Goal: Task Accomplishment & Management: Manage account settings

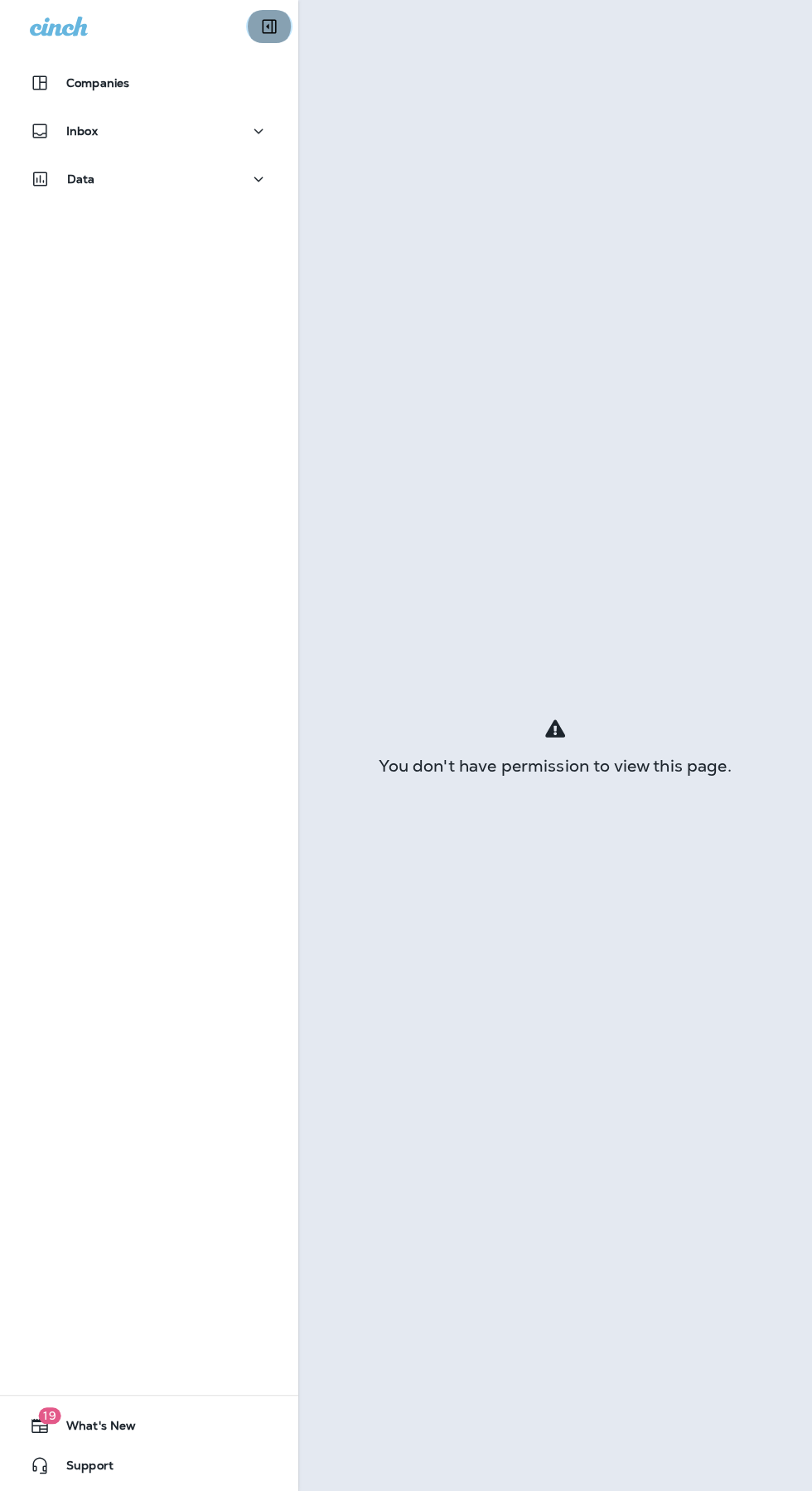
click at [279, 32] on icon "Collapse Sidebar" at bounding box center [268, 26] width 20 height 20
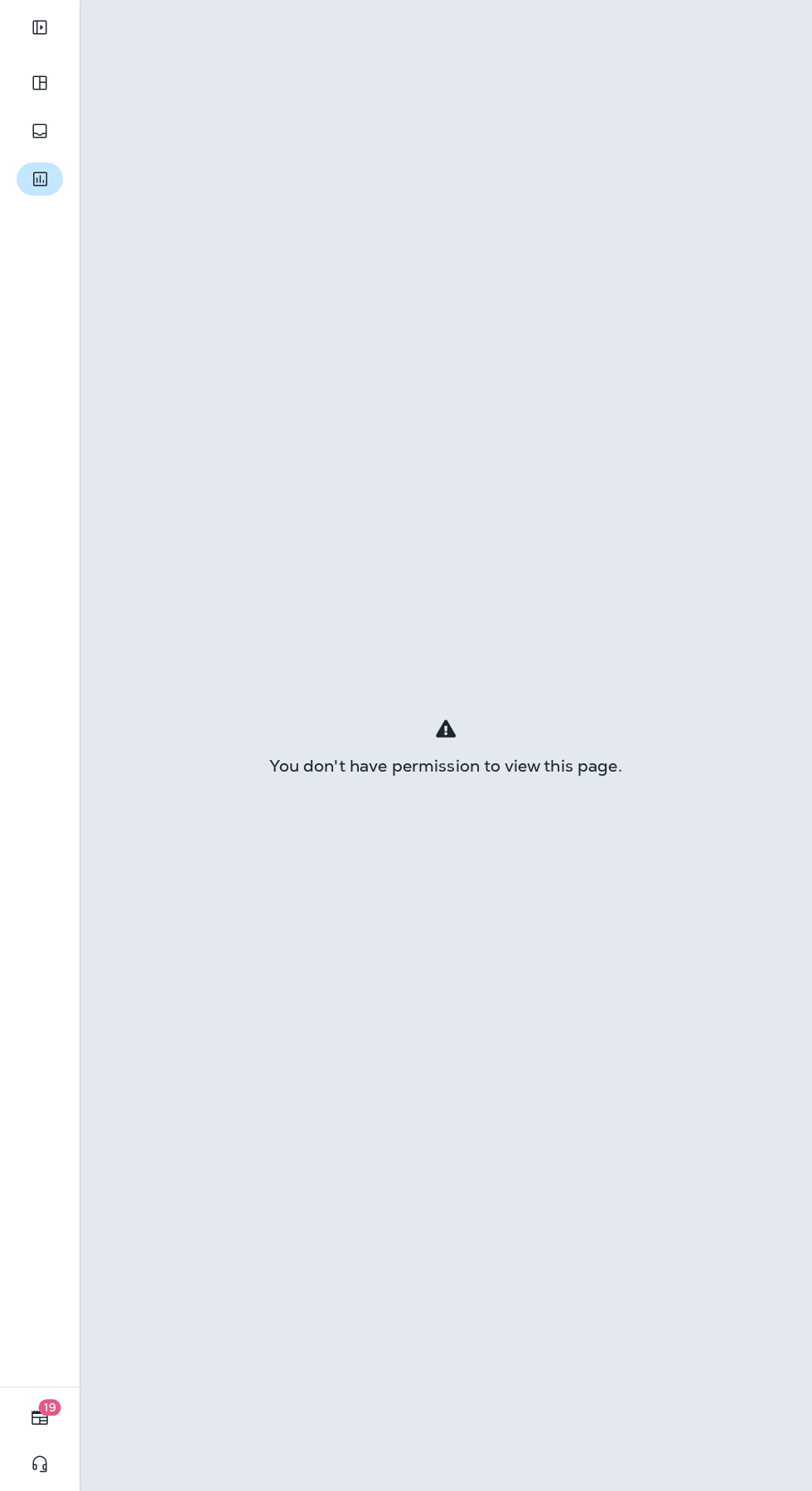
click at [46, 183] on icon "button" at bounding box center [40, 179] width 14 height 14
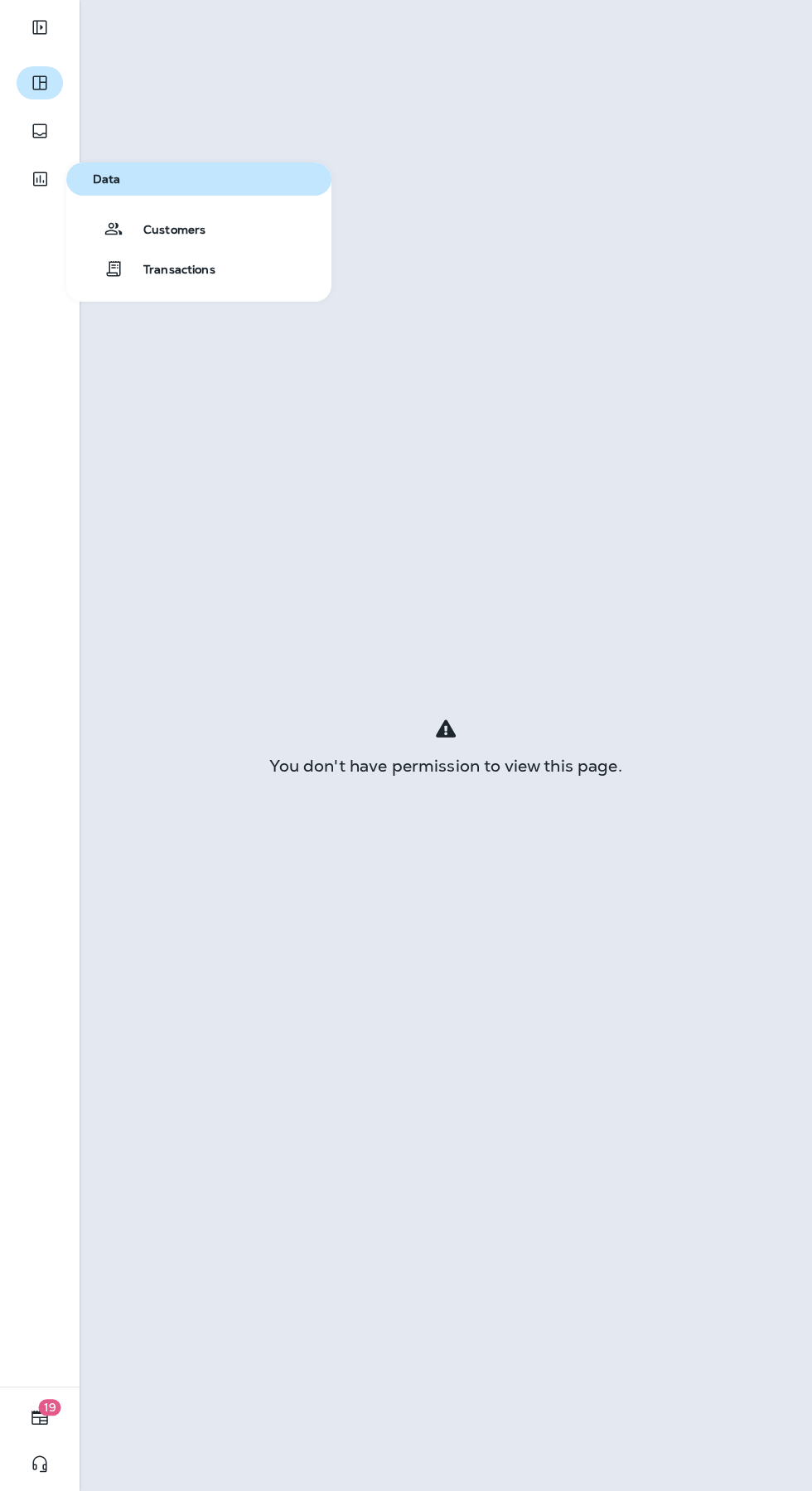
click at [40, 87] on icon "button" at bounding box center [39, 83] width 14 height 14
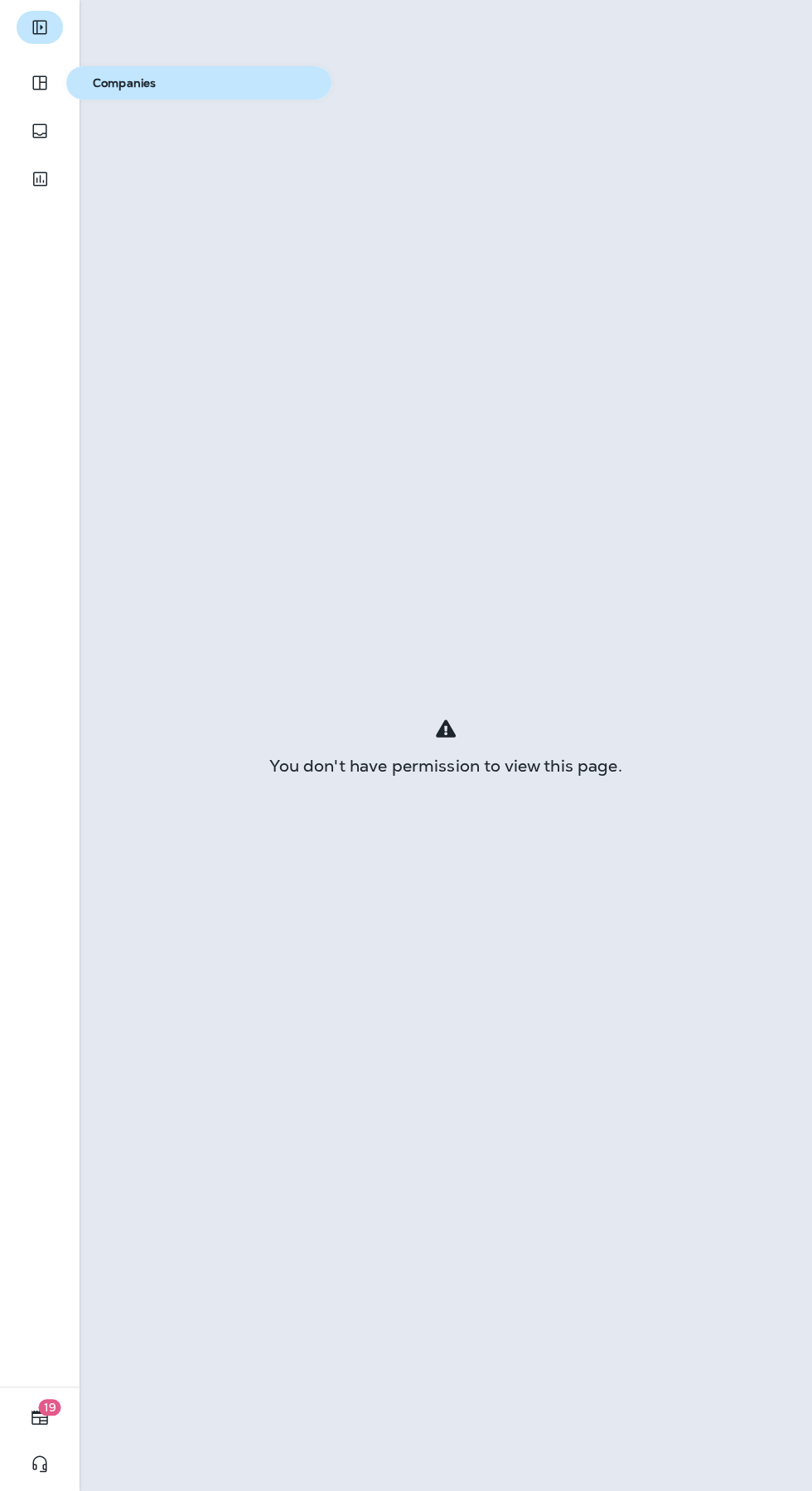
click at [40, 26] on icon "Expand Sidebar" at bounding box center [39, 26] width 20 height 20
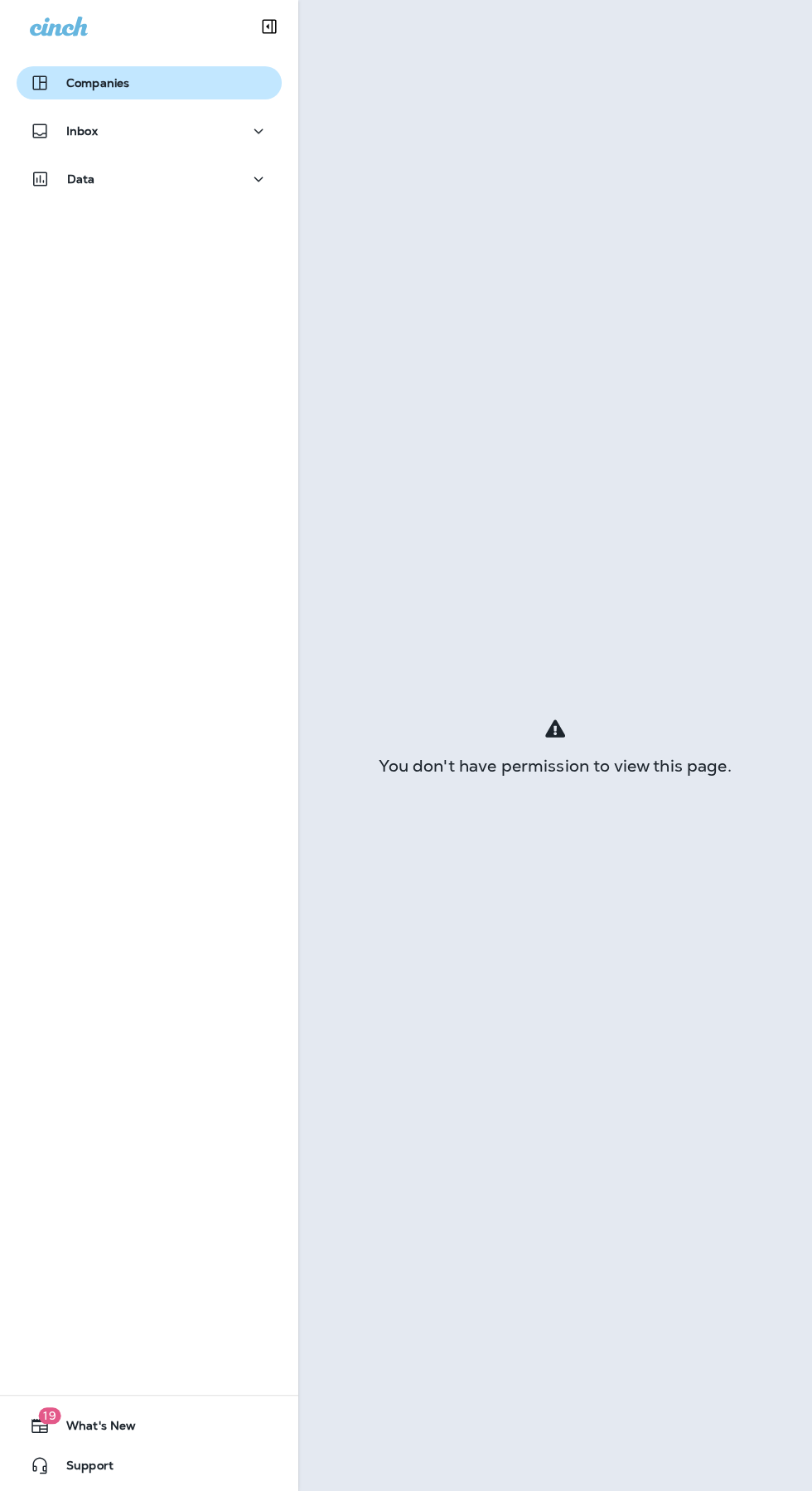
click at [108, 83] on p "Companies" at bounding box center [98, 83] width 63 height 14
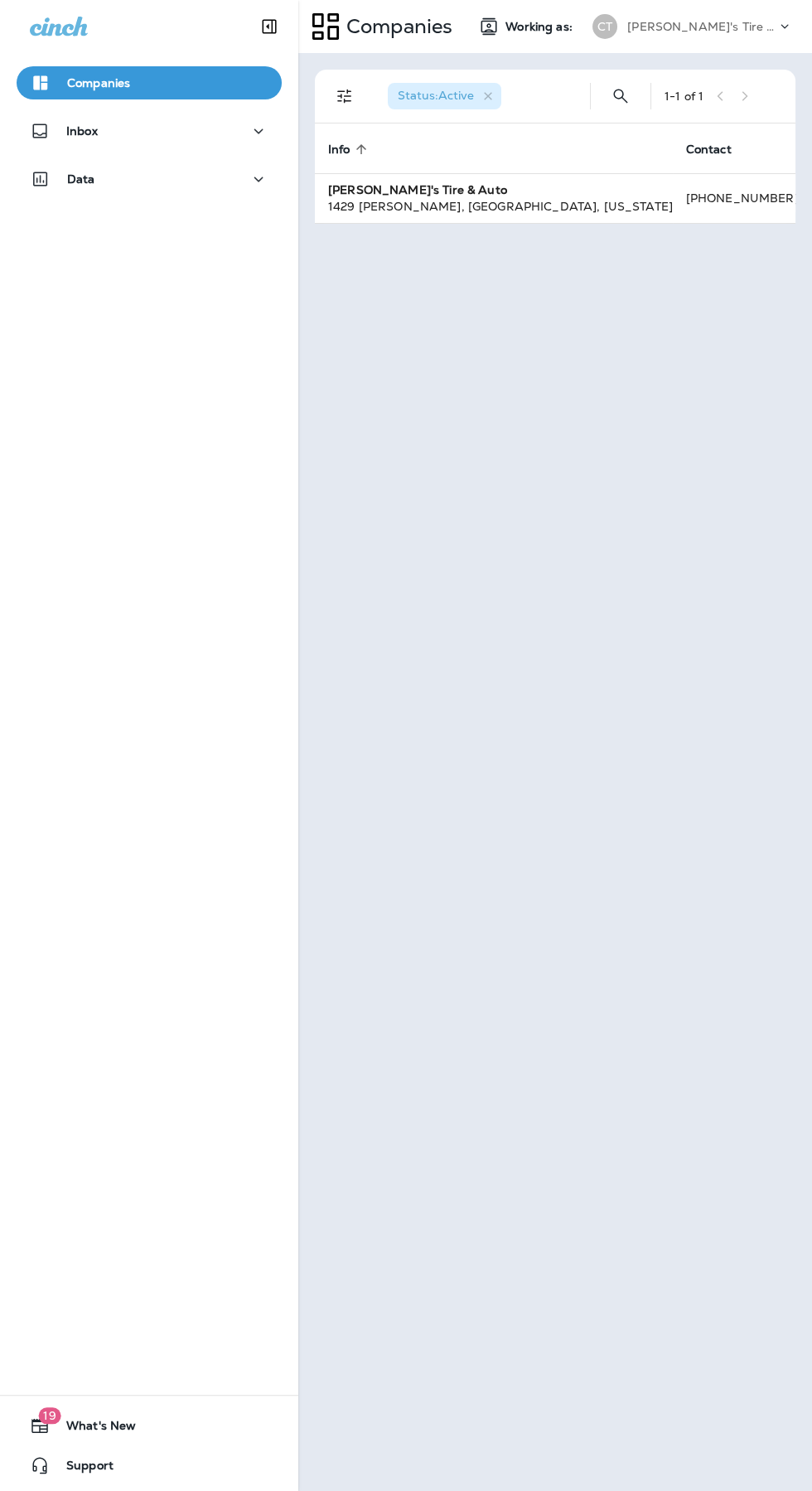
scroll to position [0, 65]
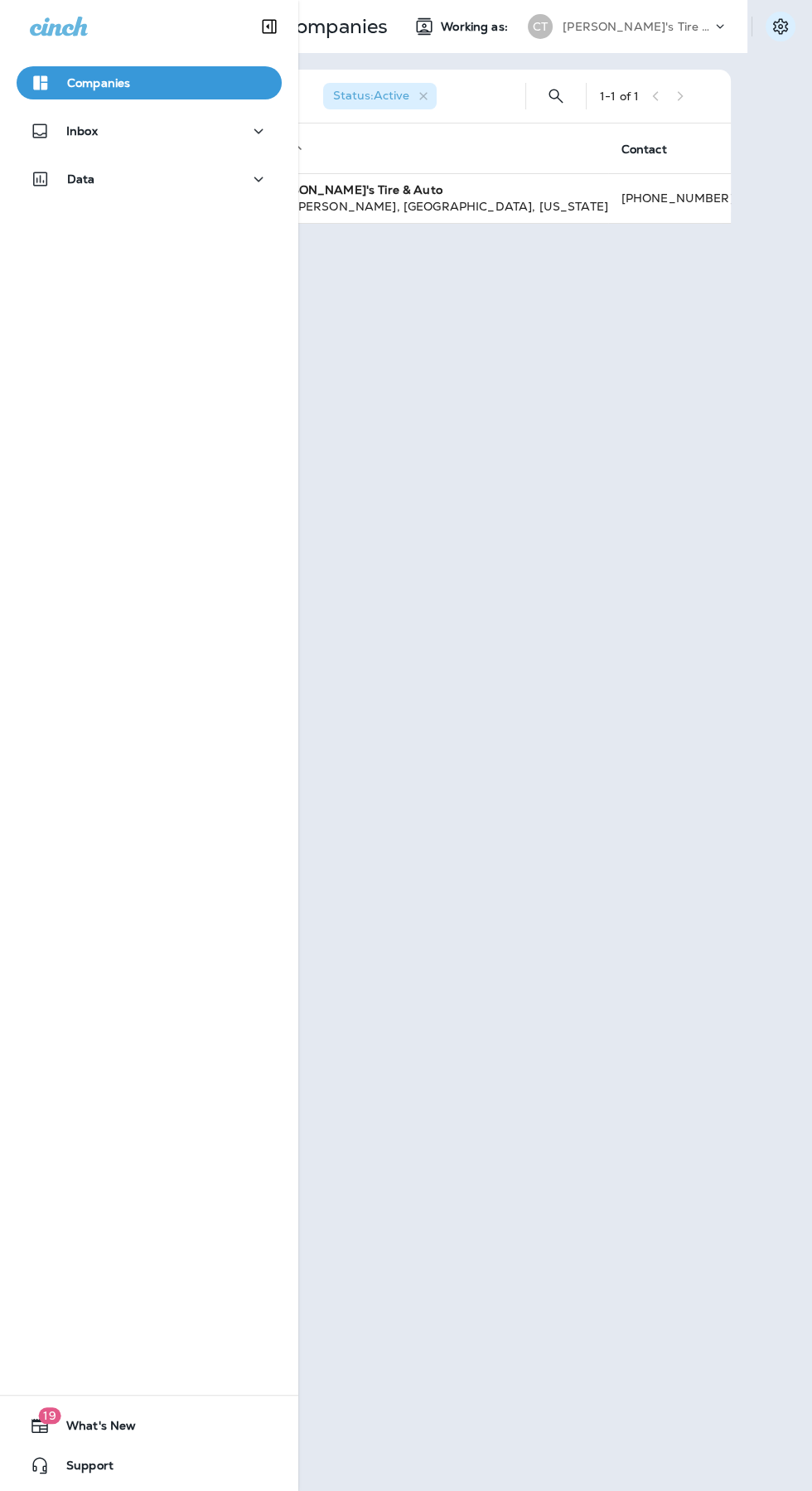
click at [780, 26] on icon "Settings" at bounding box center [780, 26] width 20 height 20
click at [577, 500] on div "Status : Active 1 - 1 of 1 Info sorted ascending Contact Status Chabill's Tire …" at bounding box center [490, 771] width 514 height 1438
click at [467, 40] on div "Working as: CT Chabill's Tire & Auto" at bounding box center [569, 26] width 337 height 33
click at [476, 31] on span "Working as:" at bounding box center [476, 26] width 70 height 14
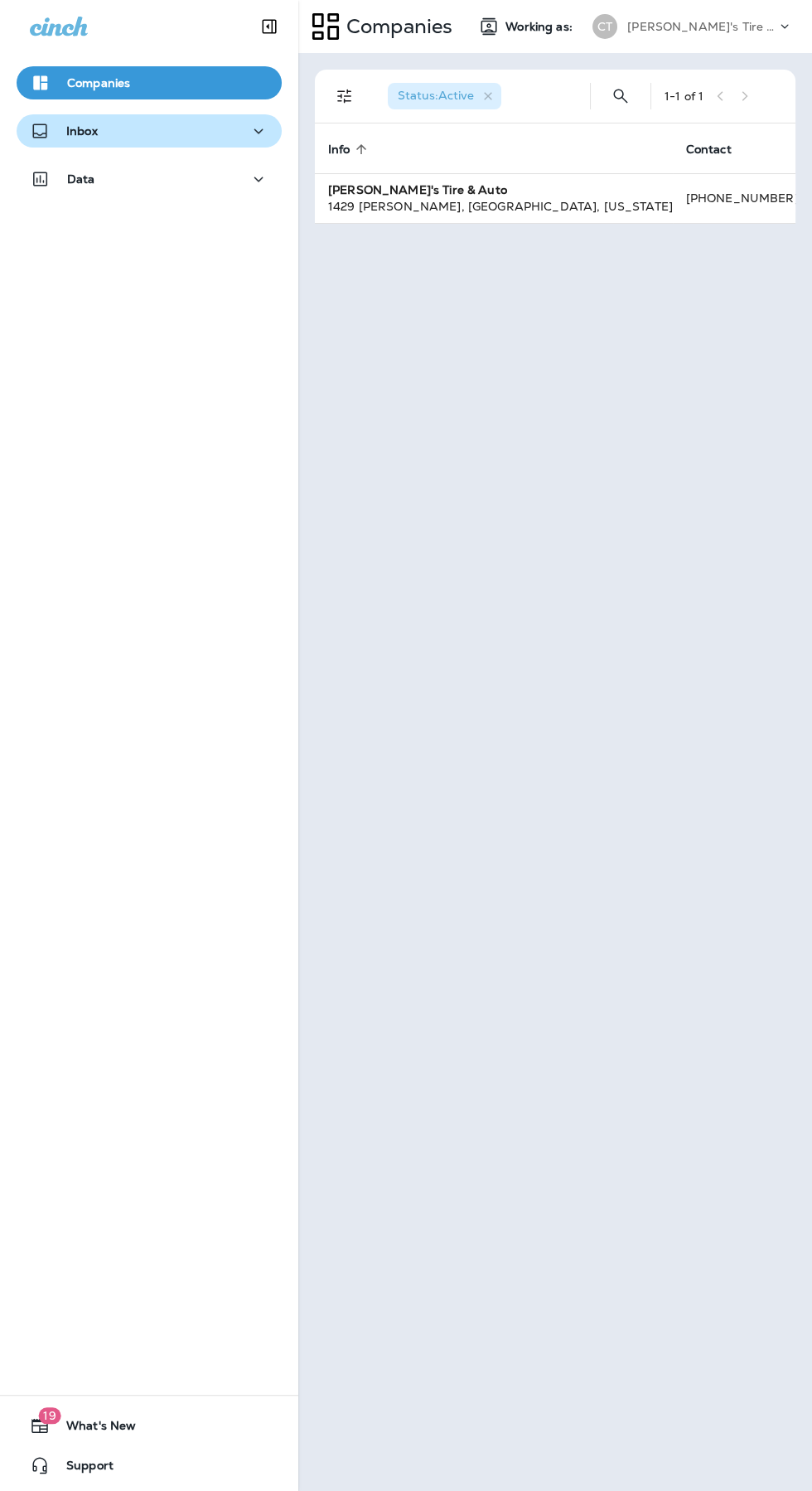
click at [146, 131] on div "Inbox" at bounding box center [149, 131] width 239 height 20
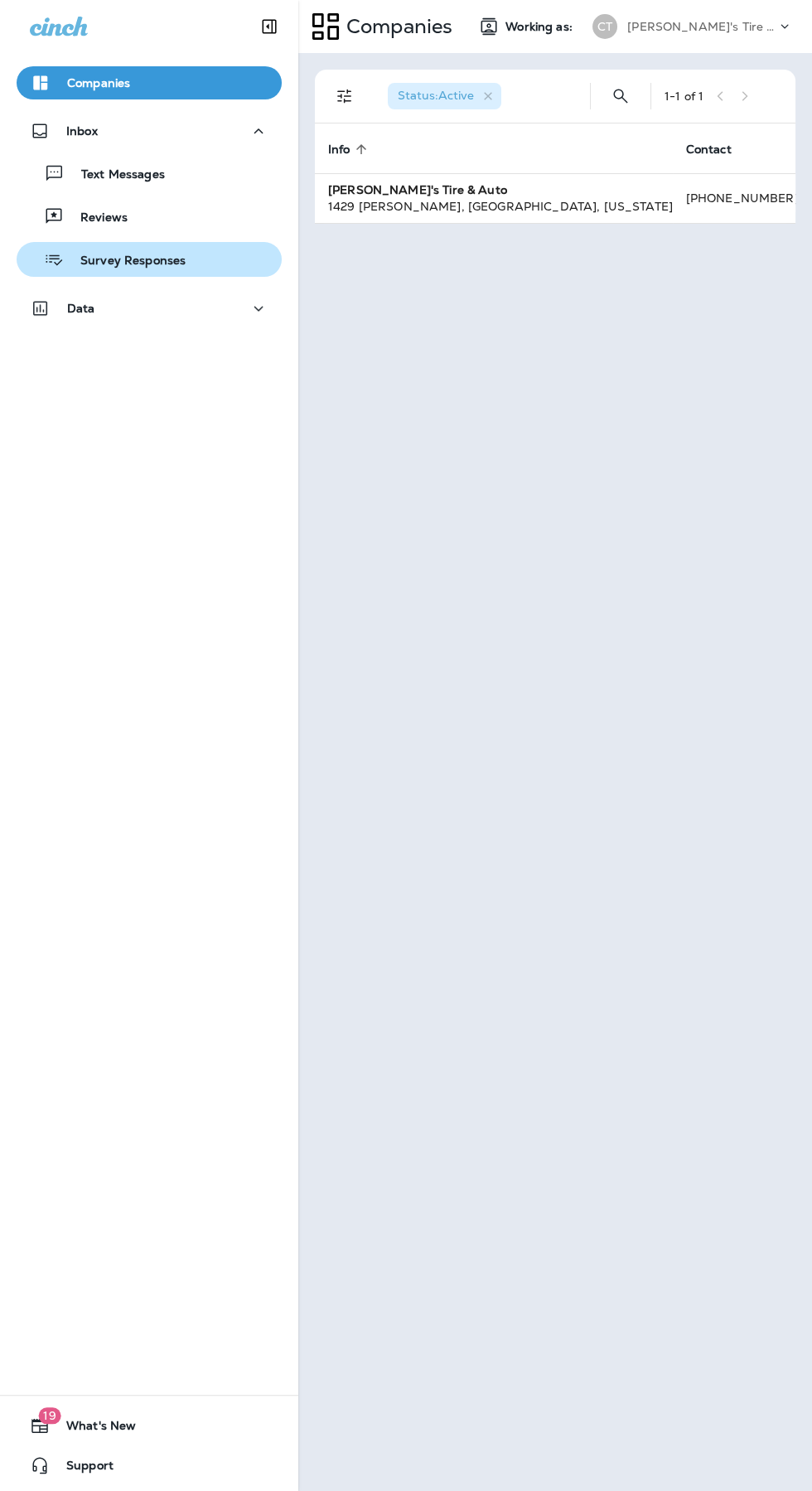
click at [182, 263] on div "Survey Responses" at bounding box center [149, 259] width 252 height 25
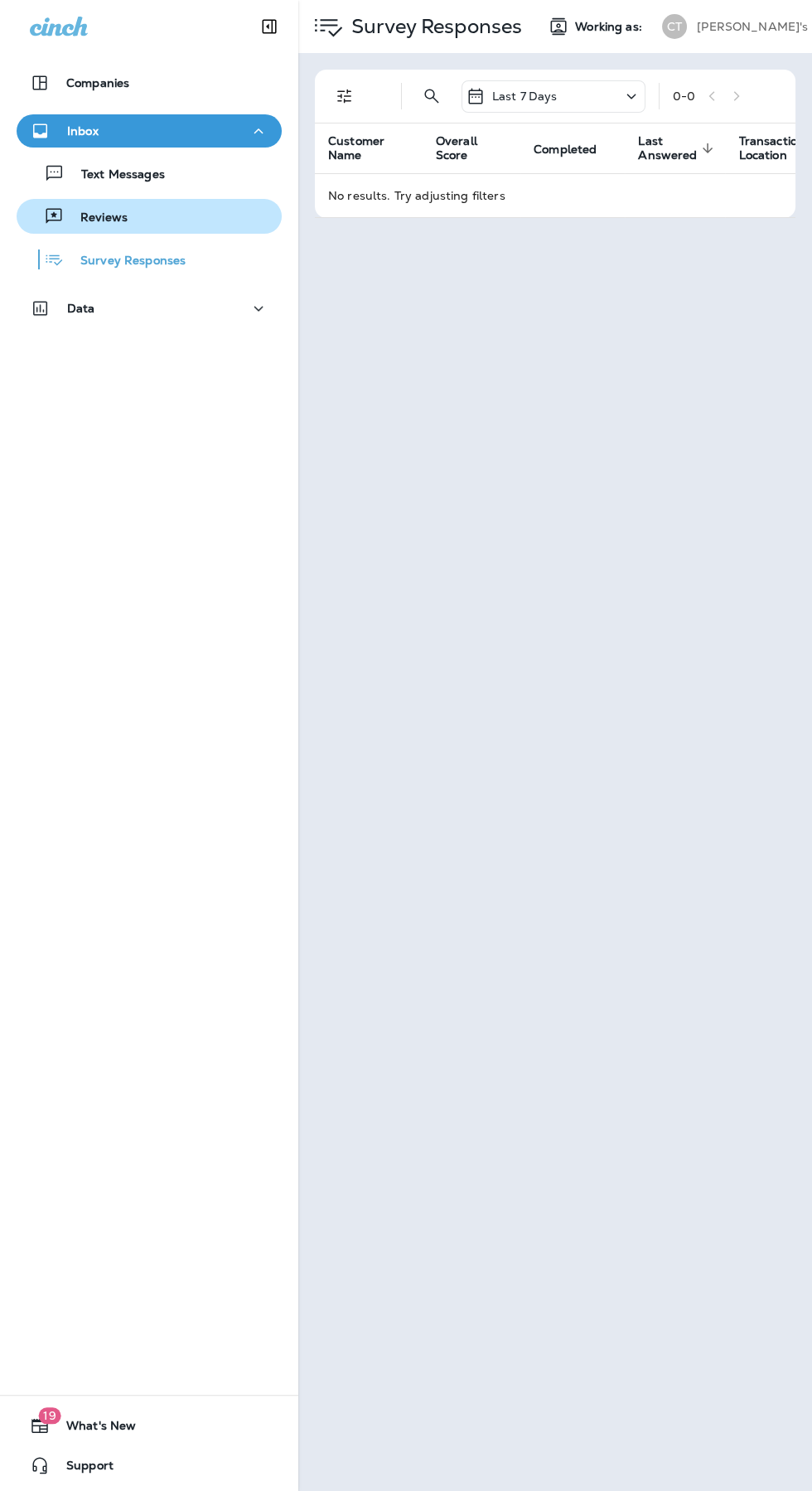
click at [205, 219] on div "Reviews" at bounding box center [149, 216] width 252 height 25
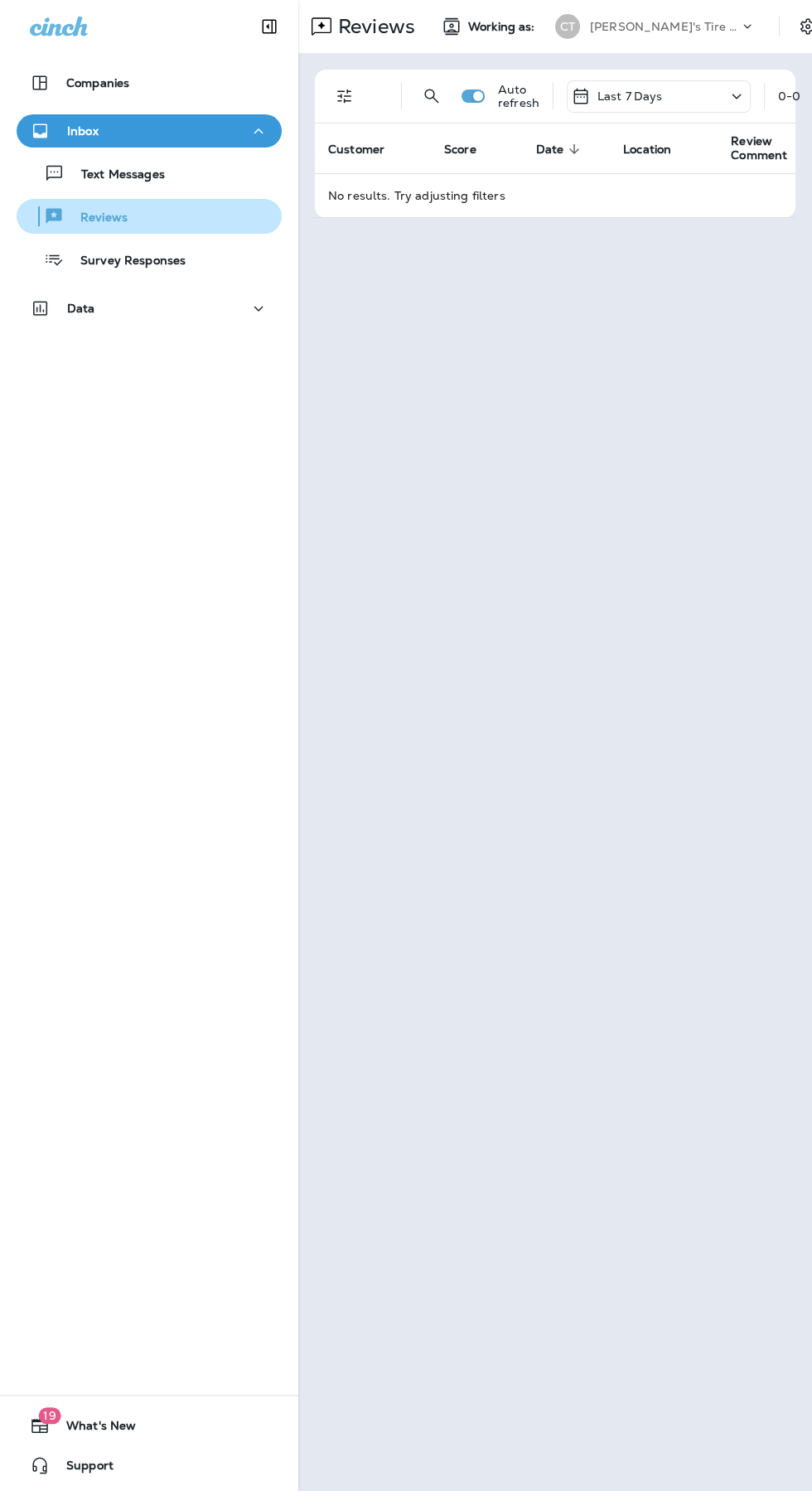
click at [217, 207] on div "Reviews" at bounding box center [149, 216] width 252 height 25
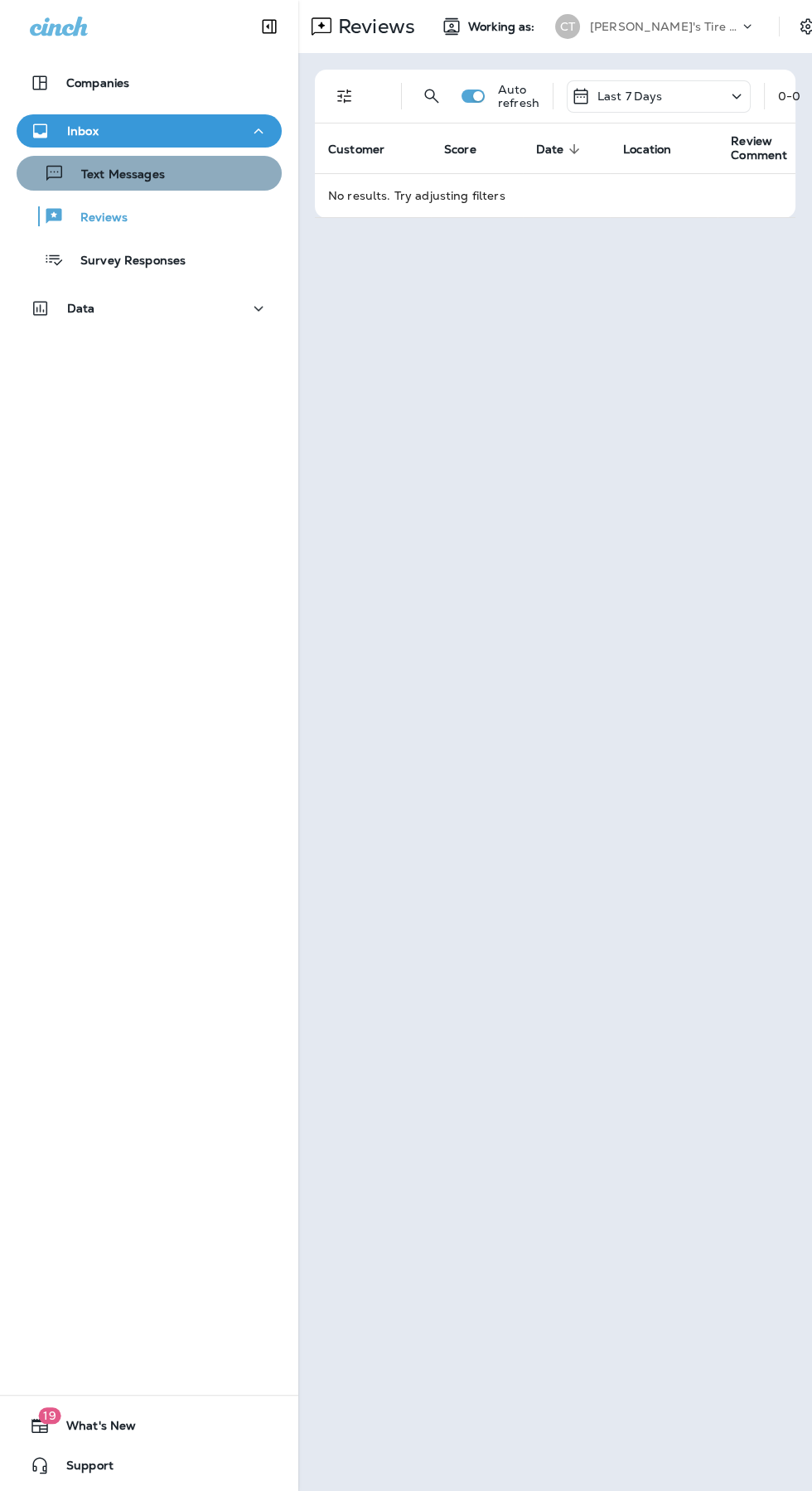
click at [172, 169] on div "Text Messages" at bounding box center [149, 172] width 252 height 25
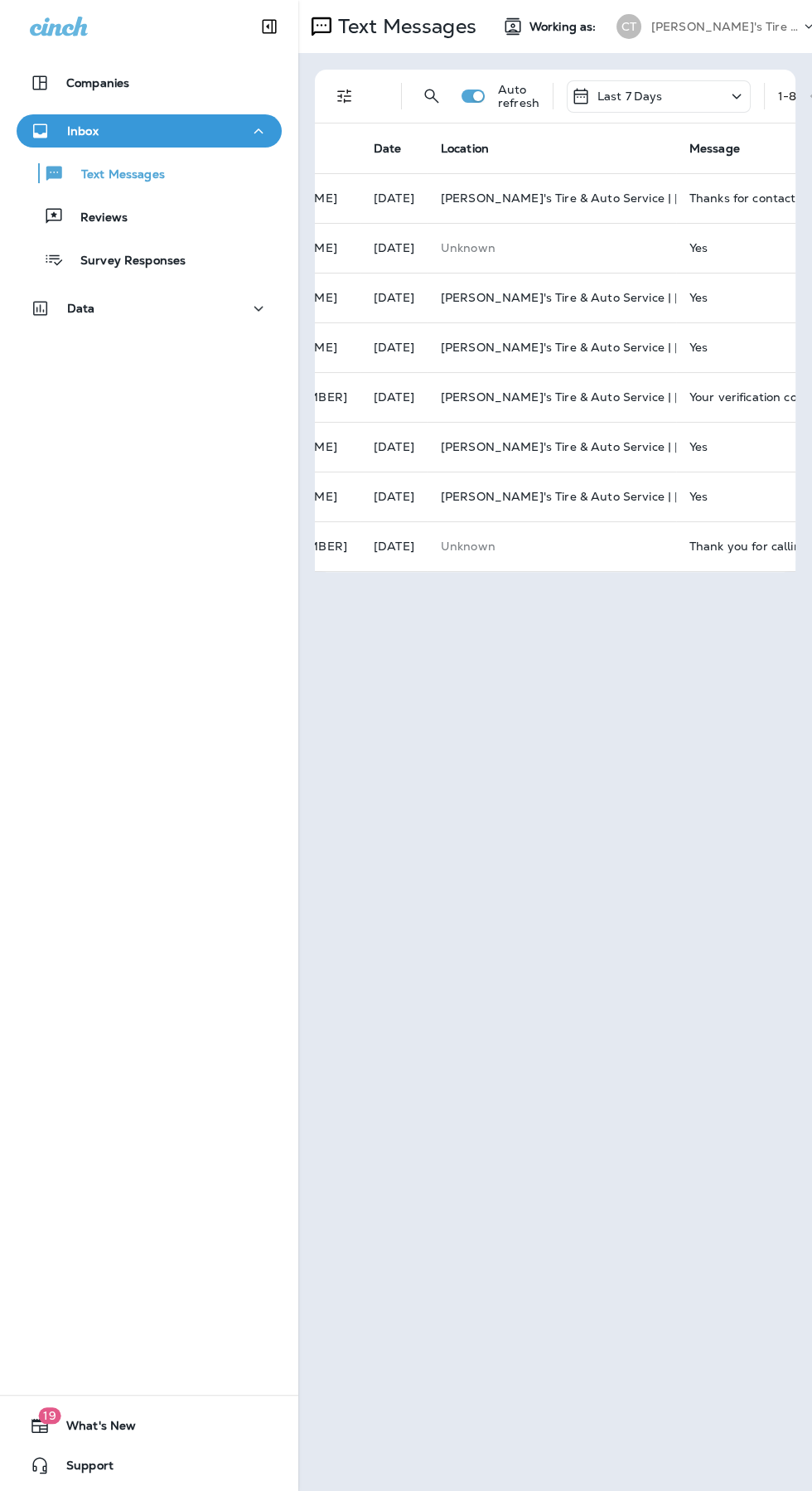
scroll to position [0, 322]
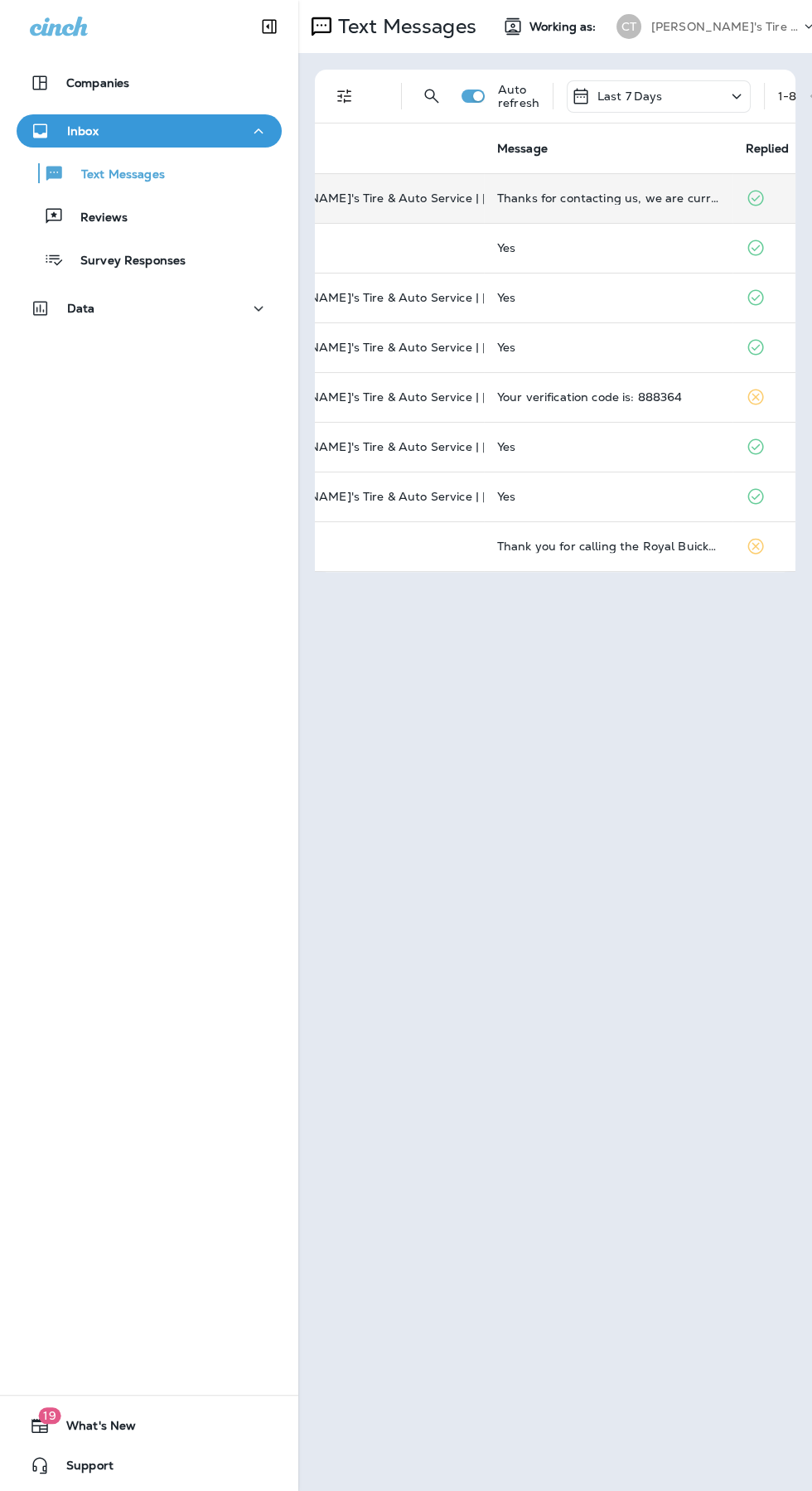
click at [631, 197] on div "Thanks for contacting us, we are currently closed. If you have an emergency, pl…" at bounding box center [608, 198] width 223 height 14
